Goal: Information Seeking & Learning: Check status

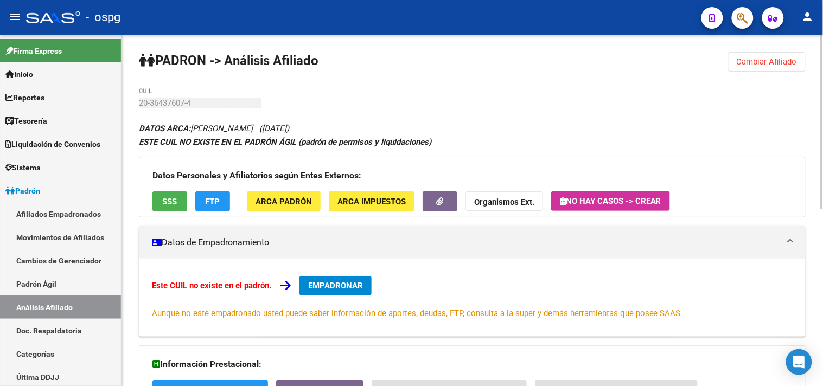
drag, startPoint x: 784, startPoint y: 66, endPoint x: 692, endPoint y: 61, distance: 92.3
click at [783, 66] on span "Cambiar Afiliado" at bounding box center [766, 62] width 60 height 10
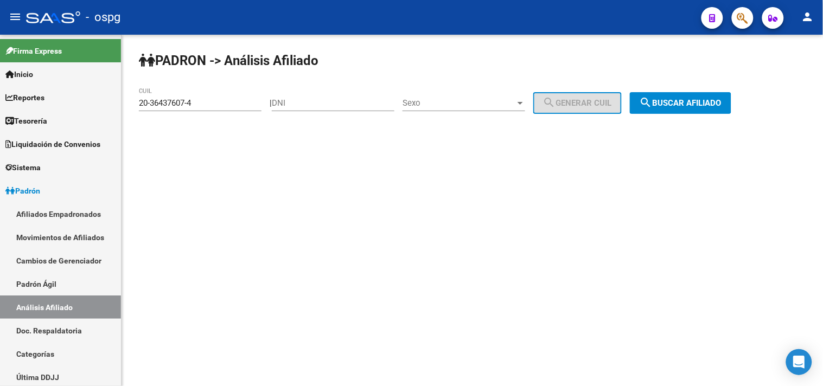
click at [221, 100] on input "20-36437607-4" at bounding box center [200, 103] width 123 height 10
drag, startPoint x: 190, startPoint y: 100, endPoint x: 0, endPoint y: 82, distance: 191.2
click at [31, 82] on mat-sidenav-container "Firma Express Inicio Calendario SSS Instructivos Contacto OS Reportes Tablero d…" at bounding box center [411, 210] width 823 height 351
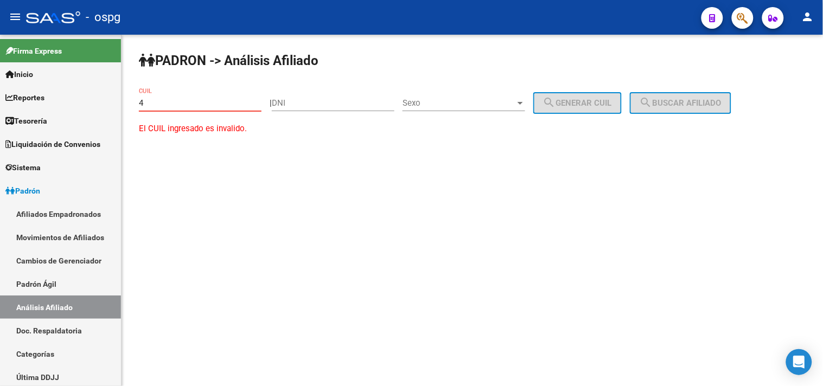
type input "4"
drag, startPoint x: 191, startPoint y: 94, endPoint x: 51, endPoint y: 88, distance: 140.6
click at [61, 91] on mat-sidenav-container "Firma Express Inicio Calendario SSS Instructivos Contacto OS Reportes Tablero d…" at bounding box center [411, 210] width 823 height 351
drag, startPoint x: 175, startPoint y: 106, endPoint x: 117, endPoint y: 106, distance: 58.6
click at [124, 106] on div "PADRON -> Análisis Afiliado 4 CUIL | DNI Sexo Sexo search Generar CUIL search B…" at bounding box center [471, 104] width 701 height 138
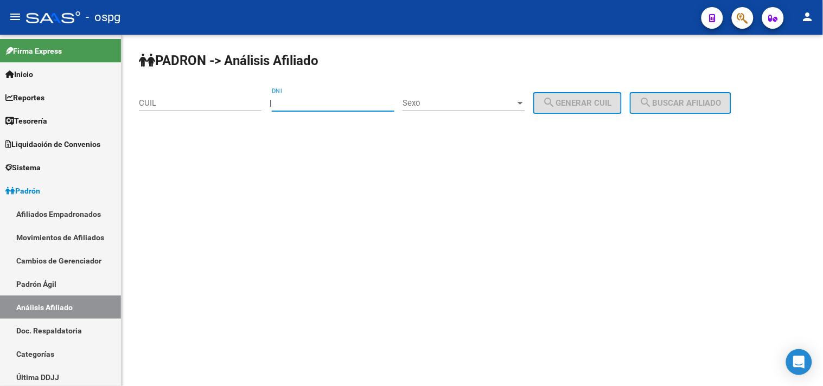
click at [329, 107] on input "DNI" at bounding box center [333, 103] width 123 height 10
type input "36437607"
click at [450, 95] on div "Sexo Sexo" at bounding box center [463, 99] width 123 height 23
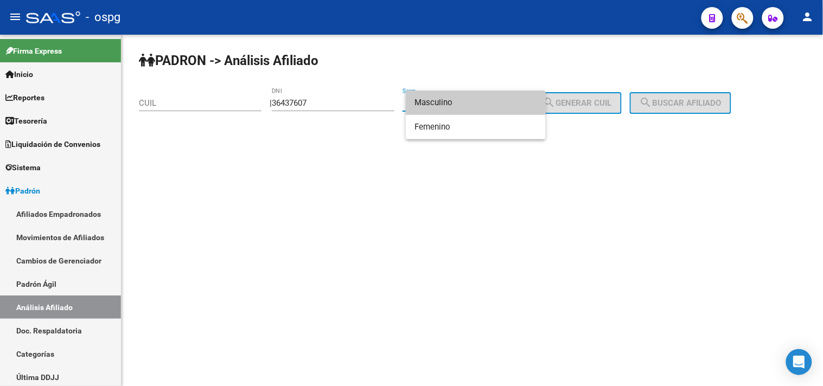
click at [452, 104] on span "Masculino" at bounding box center [475, 103] width 123 height 24
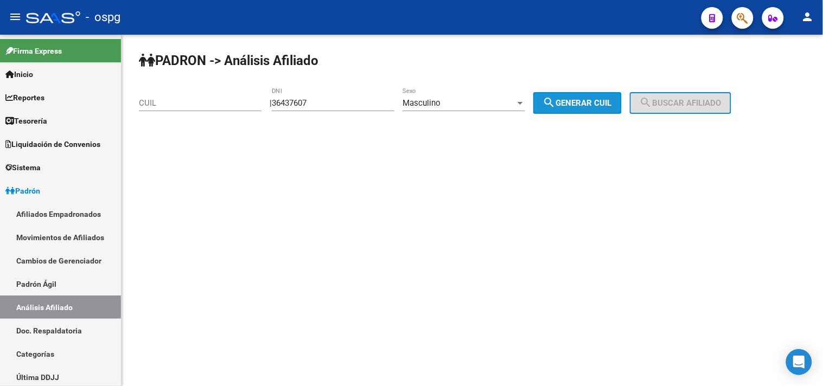
drag, startPoint x: 571, startPoint y: 102, endPoint x: 663, endPoint y: 101, distance: 91.7
click at [572, 103] on span "search Generar CUIL" at bounding box center [577, 103] width 69 height 10
type input "20-36437607-4"
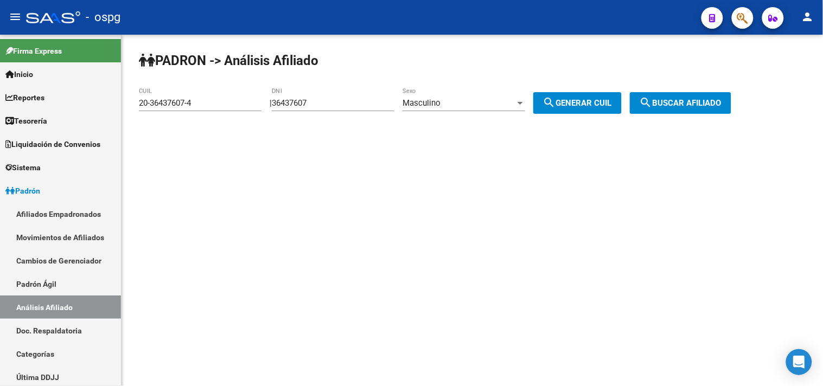
click at [707, 97] on button "search Buscar afiliado" at bounding box center [680, 103] width 101 height 22
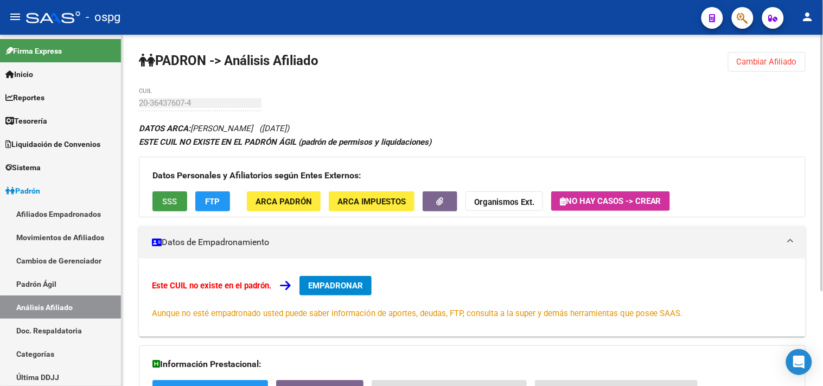
click at [174, 196] on button "SSS" at bounding box center [169, 201] width 35 height 20
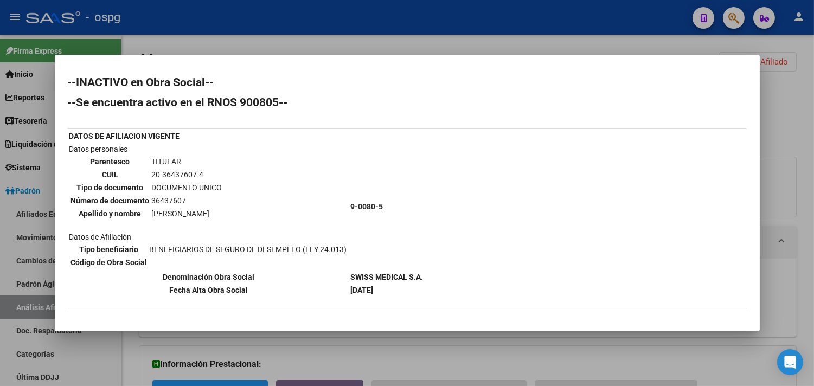
click at [386, 343] on div at bounding box center [407, 193] width 814 height 386
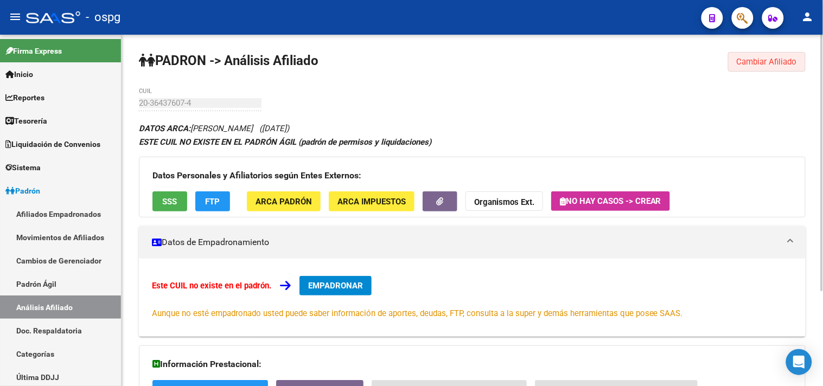
click at [765, 63] on span "Cambiar Afiliado" at bounding box center [766, 62] width 60 height 10
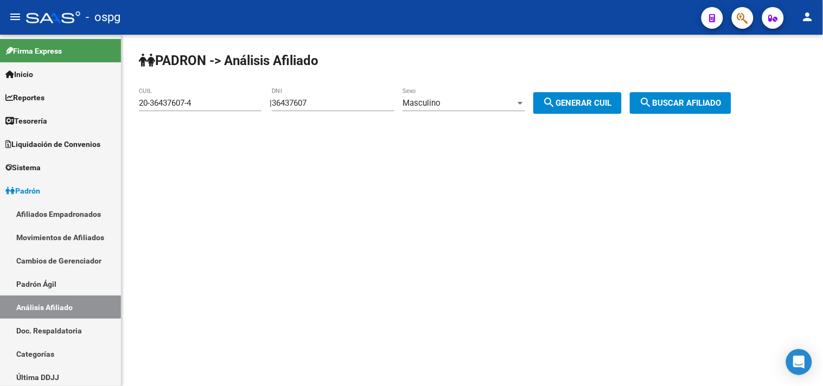
click at [582, 97] on button "search Generar CUIL" at bounding box center [577, 103] width 88 height 22
click at [674, 102] on span "search Buscar afiliado" at bounding box center [680, 103] width 82 height 10
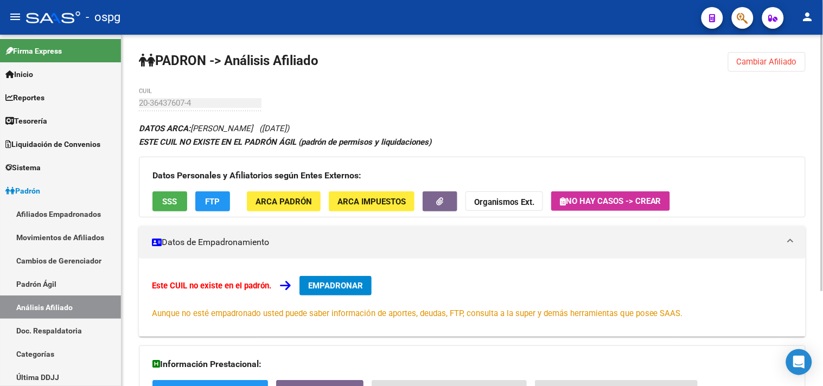
click at [776, 59] on span "Cambiar Afiliado" at bounding box center [766, 62] width 60 height 10
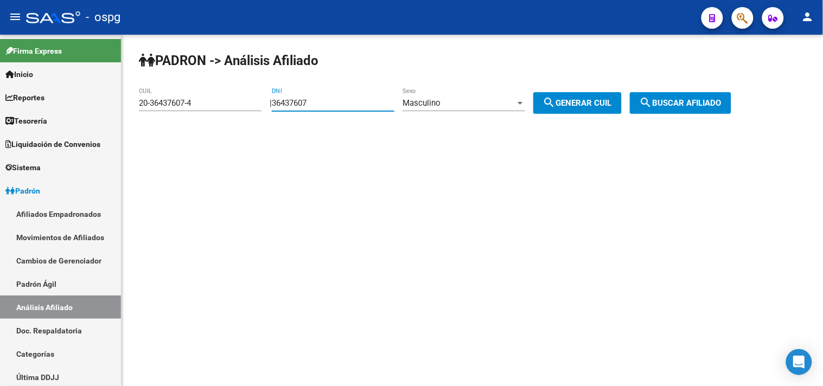
drag, startPoint x: 356, startPoint y: 107, endPoint x: 240, endPoint y: 110, distance: 115.5
click at [247, 108] on app-analisis-afiliado "PADRON -> Análisis Afiliado 20-36437607-4 CUIL | 36437607 DNI Masculino Sexo se…" at bounding box center [439, 103] width 600 height 10
type input "36437607"
click at [569, 101] on span "search Generar CUIL" at bounding box center [577, 103] width 69 height 10
click at [731, 105] on button "search Buscar afiliado" at bounding box center [680, 103] width 101 height 22
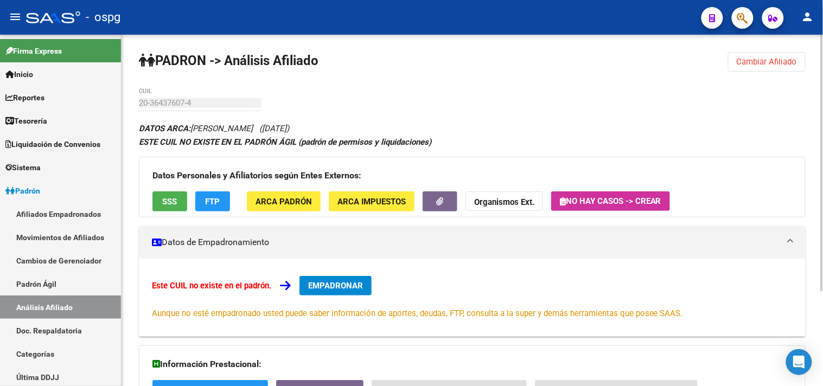
click at [121, 103] on div "PADRON -> Análisis Afiliado Cambiar Afiliado 20-36437607-4 CUIL DATOS ARCA: ALV…" at bounding box center [471, 275] width 701 height 480
click at [507, 194] on button "Organismos Ext." at bounding box center [504, 201] width 78 height 20
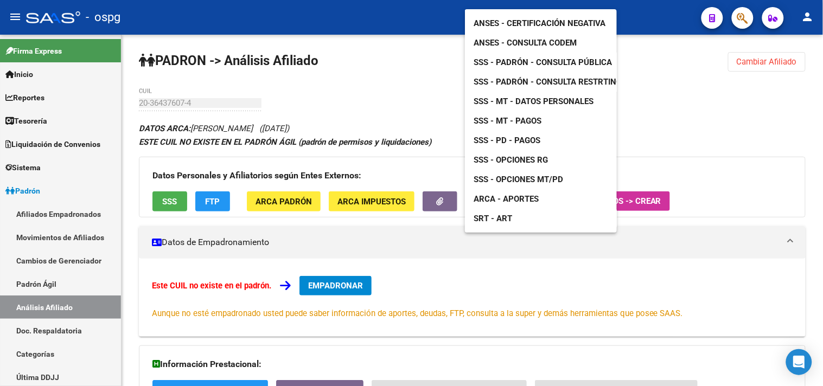
click at [503, 155] on span "SSS - Opciones RG" at bounding box center [510, 160] width 74 height 10
